Goal: Communication & Community: Answer question/provide support

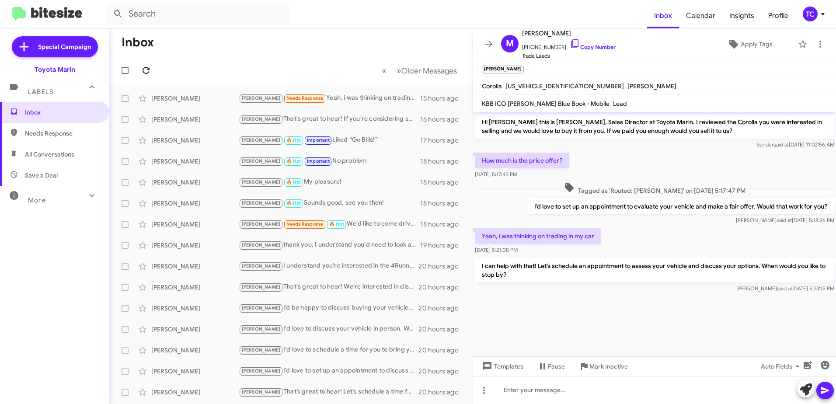
click at [145, 72] on icon at bounding box center [146, 70] width 10 height 10
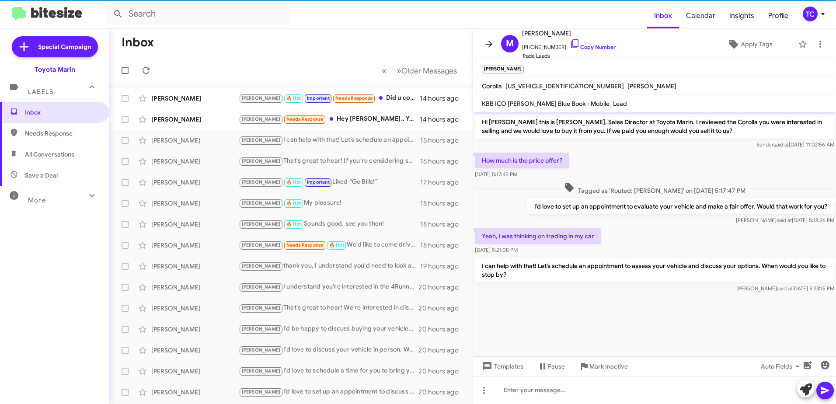
click at [492, 44] on icon at bounding box center [488, 44] width 7 height 7
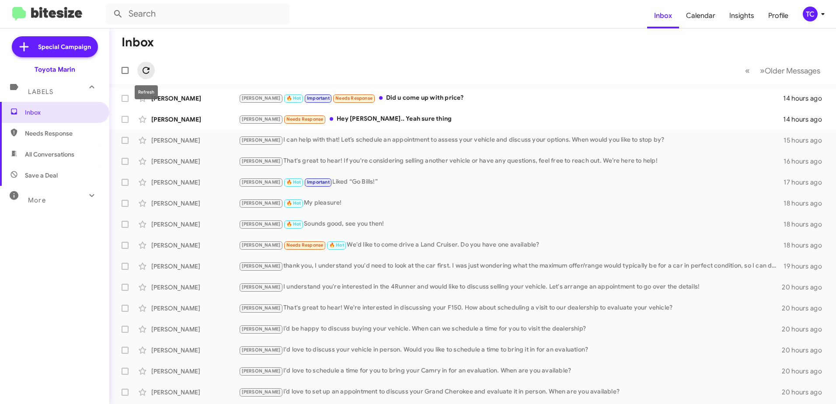
click at [149, 67] on icon at bounding box center [146, 70] width 10 height 10
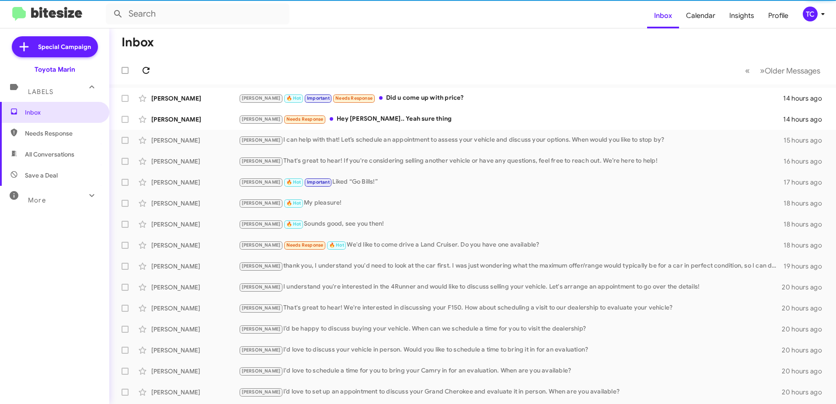
click at [149, 67] on icon at bounding box center [146, 70] width 10 height 10
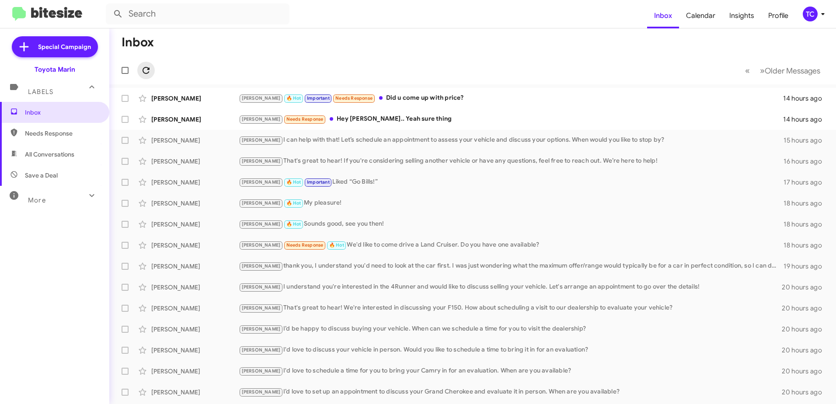
click at [147, 69] on icon at bounding box center [146, 70] width 10 height 10
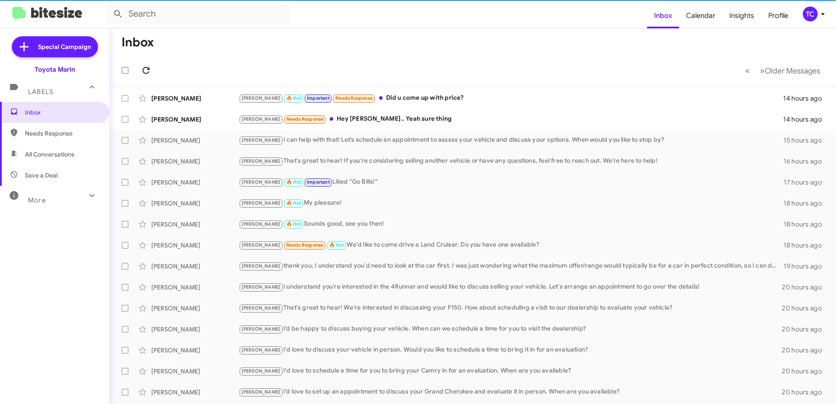
click at [147, 69] on icon at bounding box center [146, 70] width 10 height 10
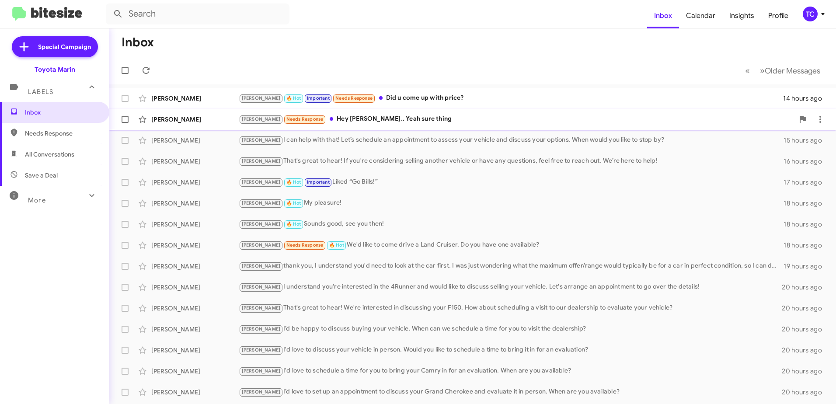
click at [387, 120] on div "[PERSON_NAME] Needs Response Hey [PERSON_NAME].. Yeah sure thing" at bounding box center [516, 119] width 555 height 10
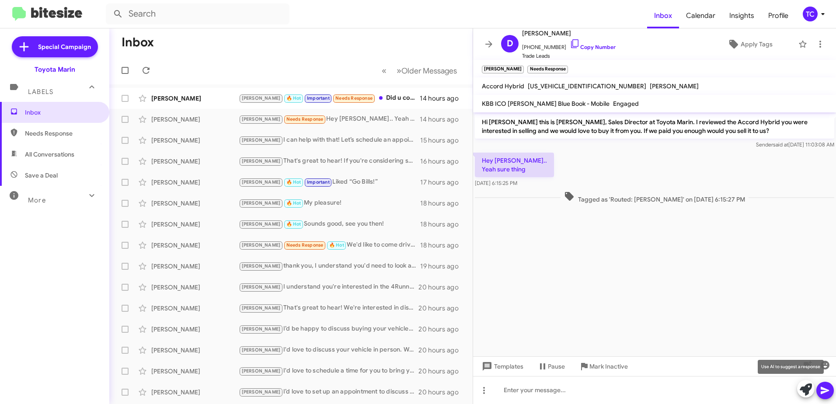
click at [806, 383] on span at bounding box center [806, 389] width 12 height 19
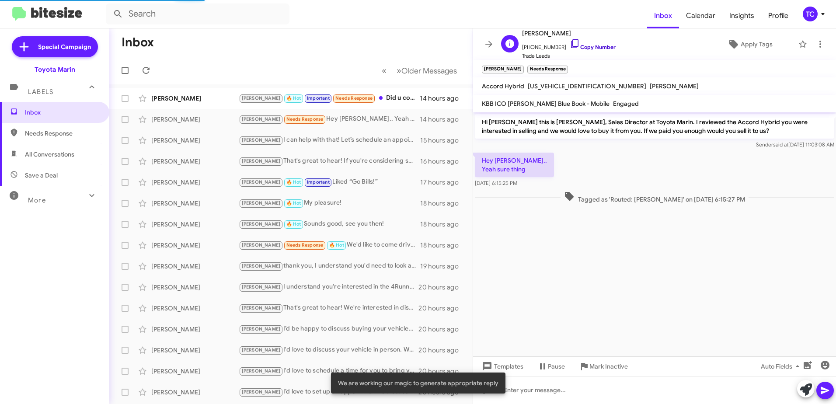
click at [570, 44] on link "Copy Number" at bounding box center [593, 47] width 46 height 7
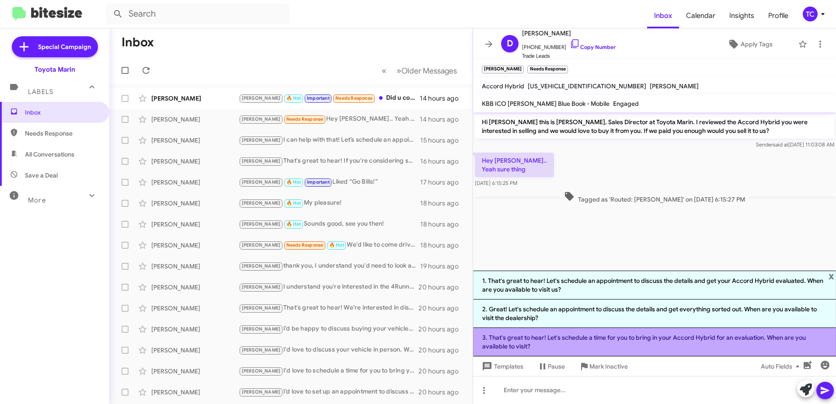
click at [651, 339] on li "3. That's great to hear! Let's schedule a time for you to bring in your Accord …" at bounding box center [654, 342] width 363 height 28
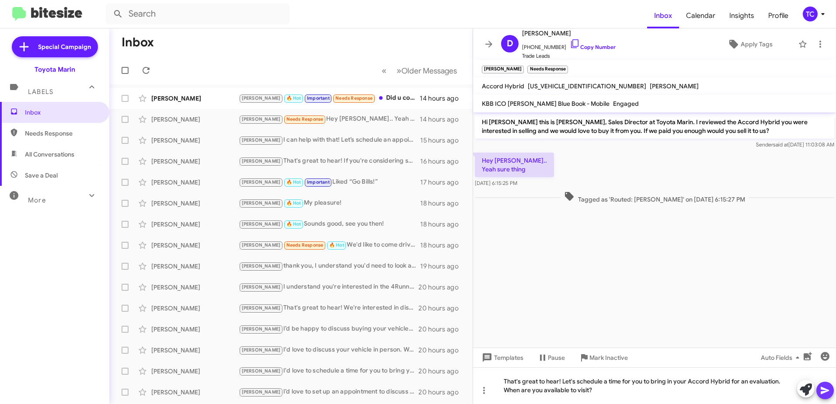
click at [821, 389] on icon at bounding box center [825, 390] width 10 height 10
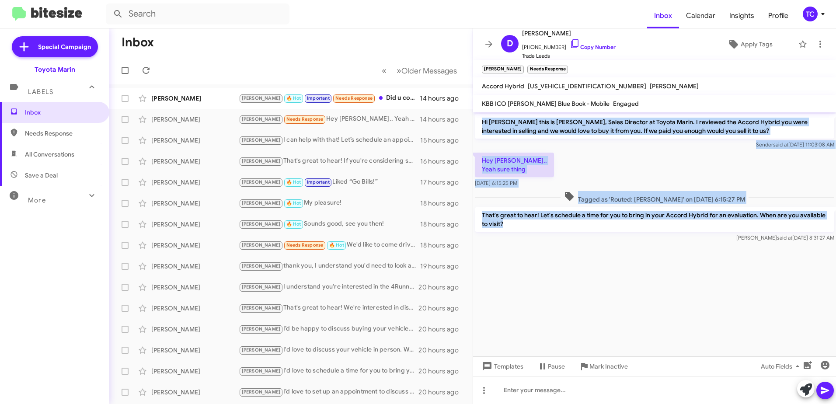
drag, startPoint x: 514, startPoint y: 223, endPoint x: 479, endPoint y: 125, distance: 104.8
click at [479, 125] on div "Hi [PERSON_NAME] this is [PERSON_NAME], Sales Director at Toyota Marin. I revie…" at bounding box center [654, 178] width 363 height 132
copy div "Hi [PERSON_NAME] this is [PERSON_NAME], Sales Director at Toyota Marin. I revie…"
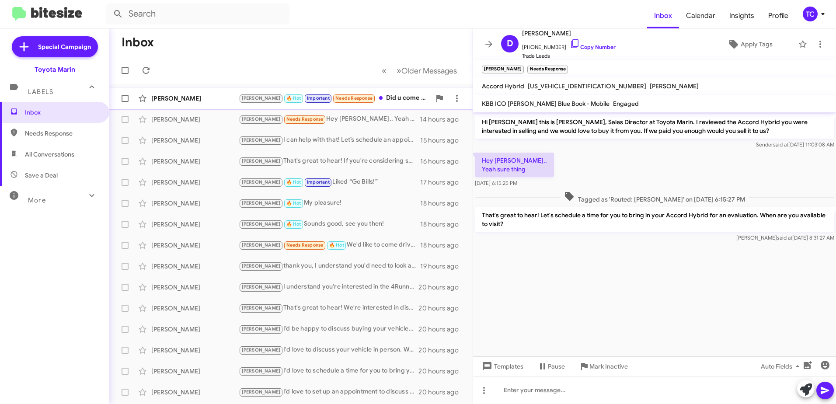
click at [387, 96] on div "[PERSON_NAME] 🔥 Hot Important Needs Response Did u come up with price?" at bounding box center [335, 98] width 192 height 10
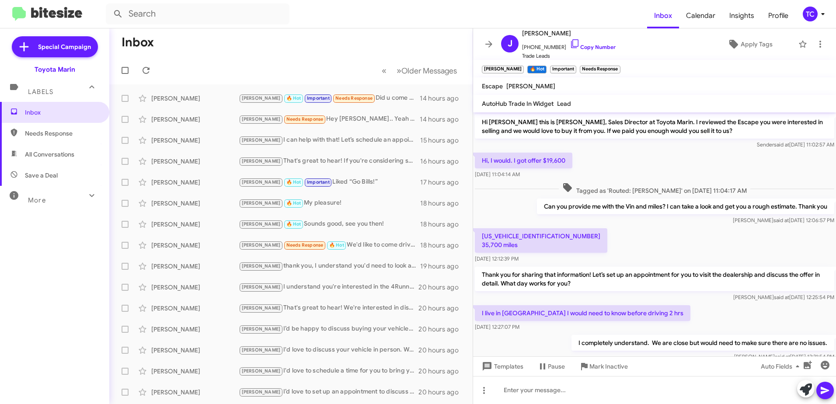
click at [525, 236] on p "[US_VEHICLE_IDENTIFICATION_NUMBER] 35,700 miles" at bounding box center [541, 240] width 132 height 24
copy p "[US_VEHICLE_IDENTIFICATION_NUMBER]"
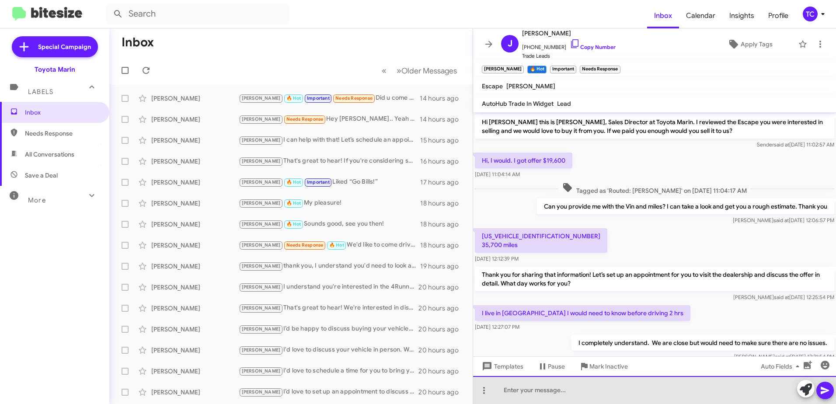
click at [599, 391] on div at bounding box center [654, 390] width 363 height 28
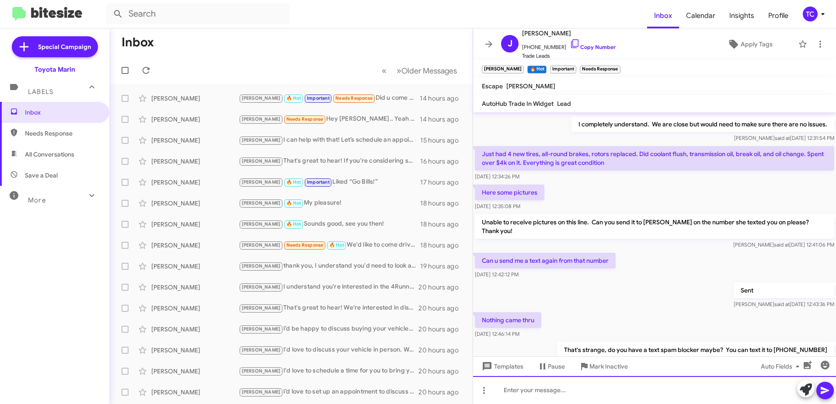
scroll to position [384, 0]
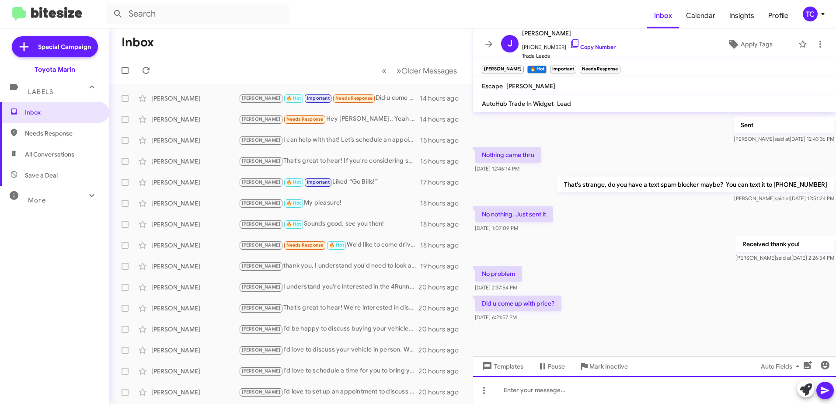
click at [568, 390] on div at bounding box center [654, 390] width 363 height 28
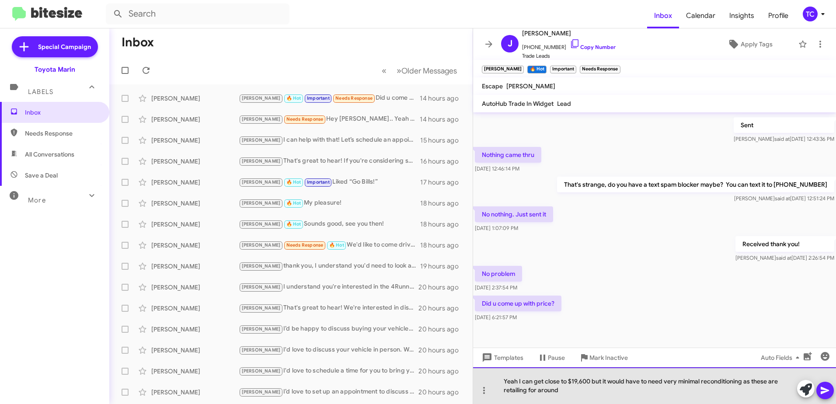
click at [569, 390] on div "Yeah I can get close to $19,600 but it would have to need very minimal recondit…" at bounding box center [654, 385] width 363 height 37
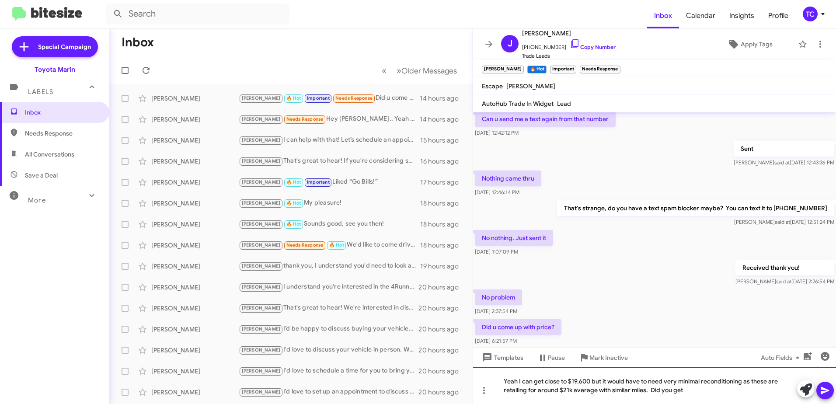
scroll to position [393, 0]
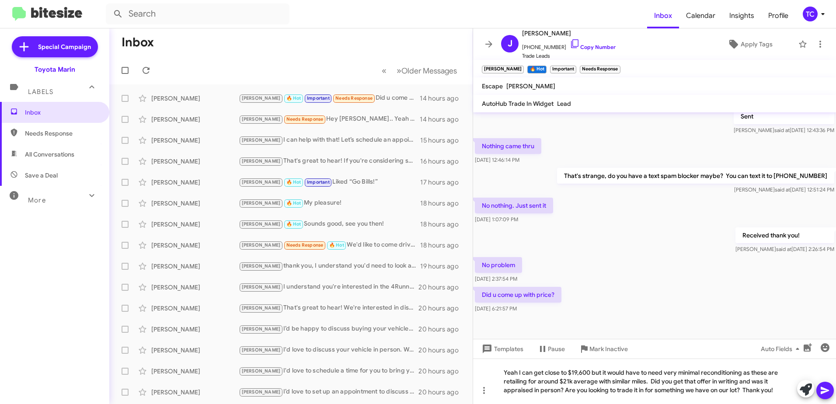
click at [822, 390] on icon at bounding box center [825, 390] width 10 height 10
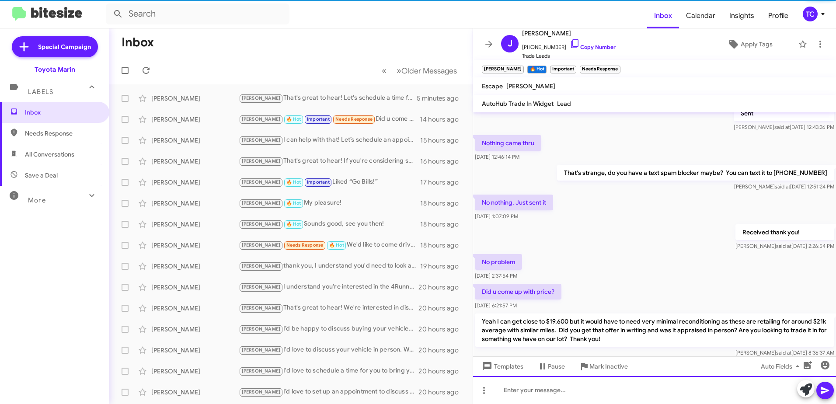
scroll to position [433, 0]
